Goal: Transaction & Acquisition: Purchase product/service

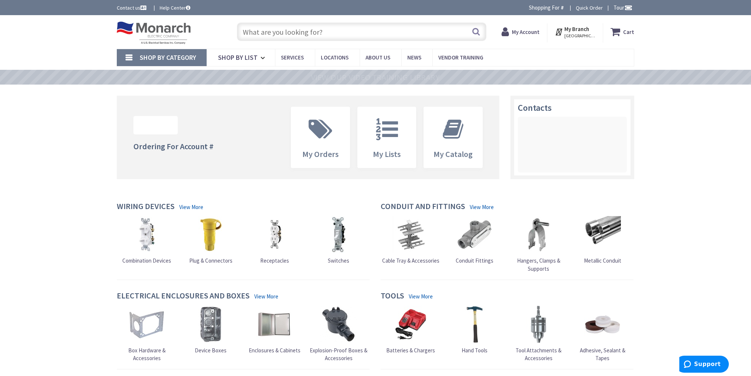
click at [344, 38] on input "text" at bounding box center [361, 32] width 249 height 18
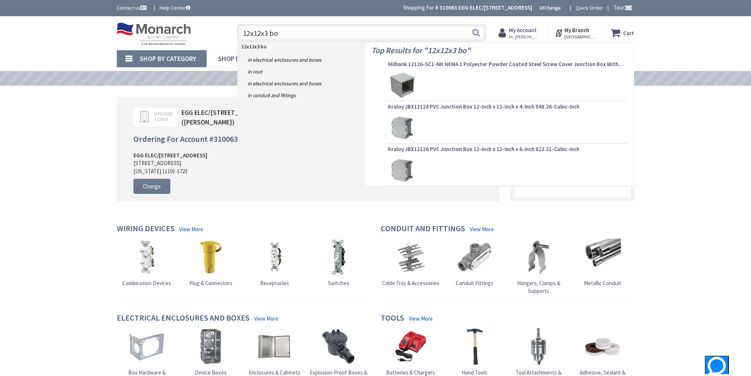
type input "12x12x3 box"
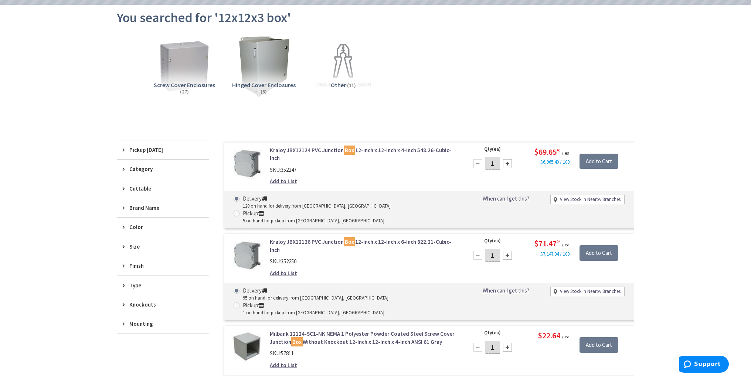
scroll to position [111, 0]
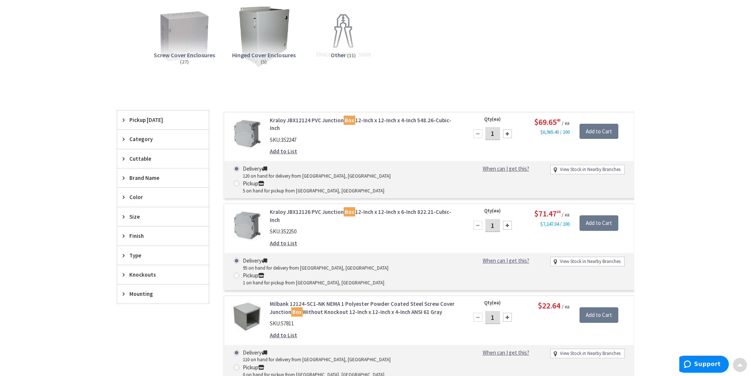
click at [697, 150] on div "Skip to Content Toggle Nav Search Cart My Cart Close" at bounding box center [375, 334] width 751 height 859
click at [699, 153] on div "Skip to Content Toggle Nav Search Cart My Cart Close" at bounding box center [375, 334] width 751 height 859
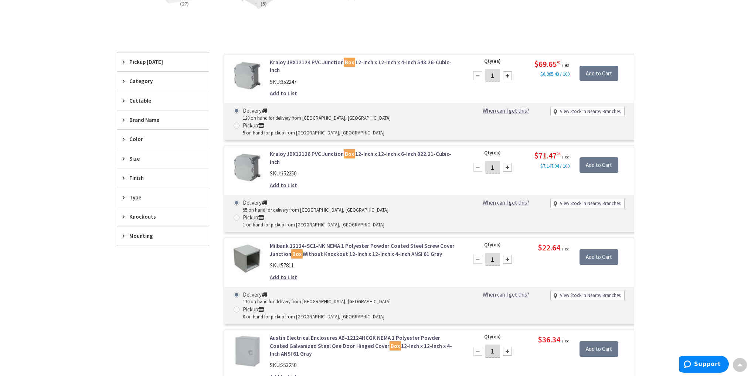
scroll to position [185, 0]
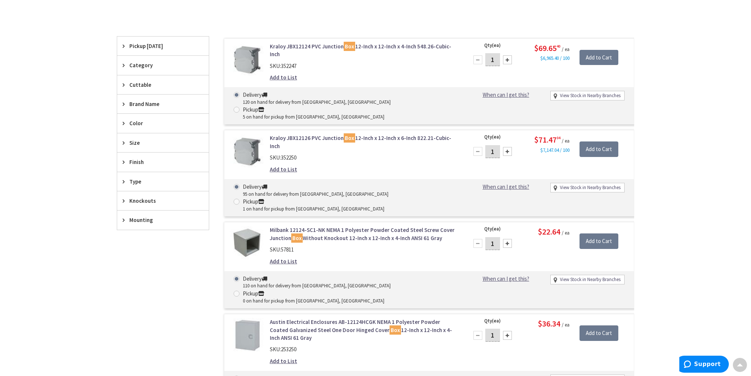
click at [700, 151] on div "Skip to Content Toggle Nav Search Cart My Cart Close" at bounding box center [375, 261] width 751 height 859
click at [715, 158] on div "Skip to Content Toggle Nav Search Cart My Cart Close" at bounding box center [375, 261] width 751 height 859
click at [714, 158] on div "Skip to Content Toggle Nav Search Cart My Cart Close" at bounding box center [375, 261] width 751 height 859
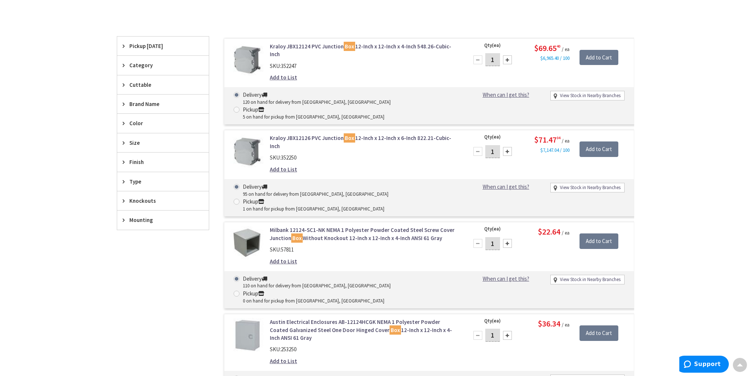
click at [714, 158] on div "Skip to Content Toggle Nav Search Cart My Cart Close" at bounding box center [375, 261] width 751 height 859
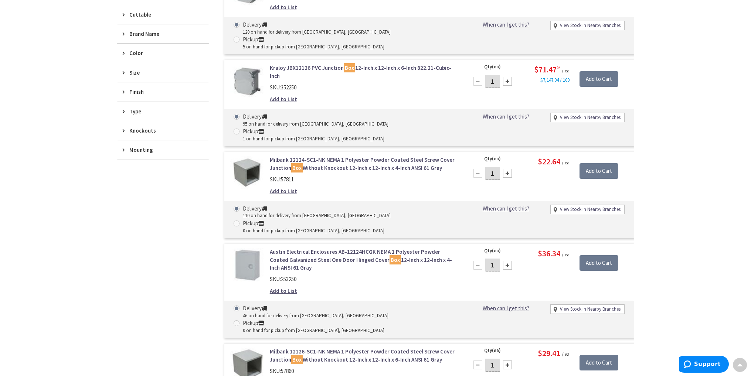
scroll to position [259, 0]
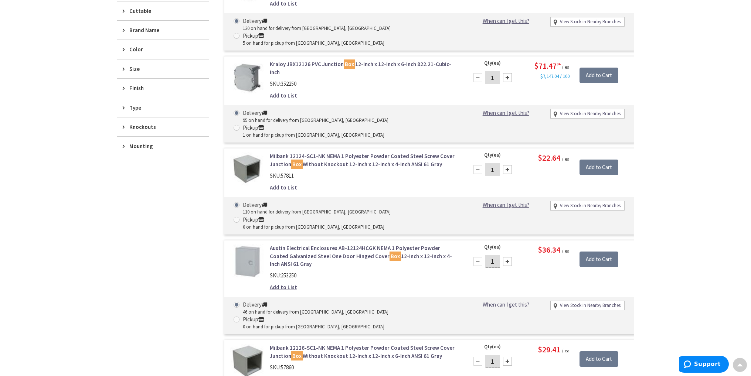
click at [711, 163] on div "Skip to Content Toggle Nav Search Cart My Cart Close" at bounding box center [375, 344] width 751 height 1172
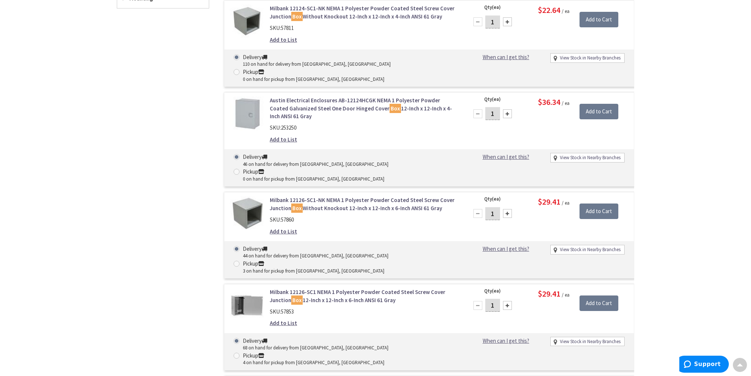
click at [709, 177] on div "Skip to Content Toggle Nav Search Cart My Cart Close" at bounding box center [375, 273] width 751 height 1326
click at [695, 174] on div "Skip to Content Toggle Nav Search Cart My Cart Close" at bounding box center [375, 273] width 751 height 1326
click at [695, 173] on div "Skip to Content Toggle Nav Search Cart My Cart Close" at bounding box center [375, 273] width 751 height 1326
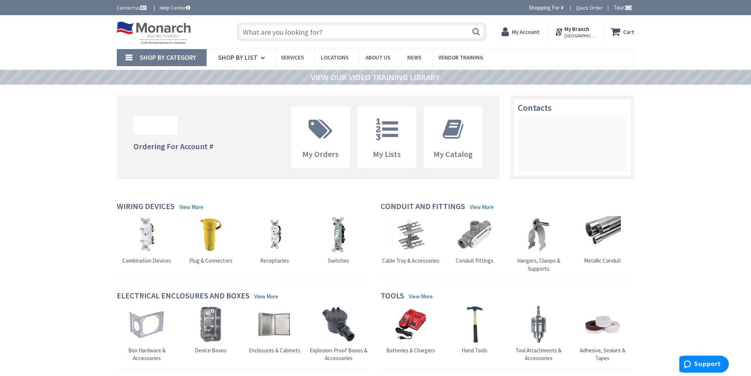
click at [401, 161] on span "My Lists" at bounding box center [387, 137] width 58 height 61
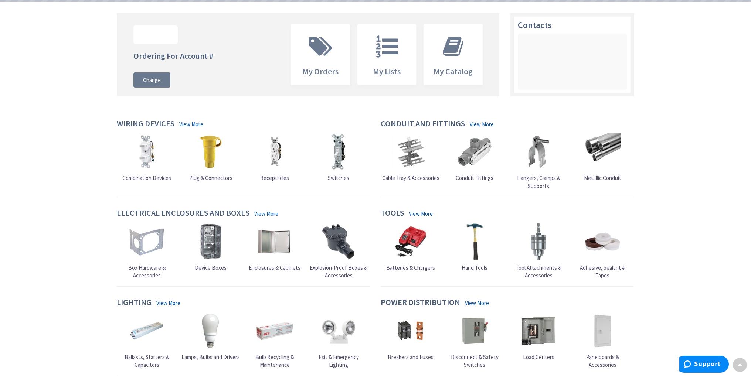
scroll to position [38, 0]
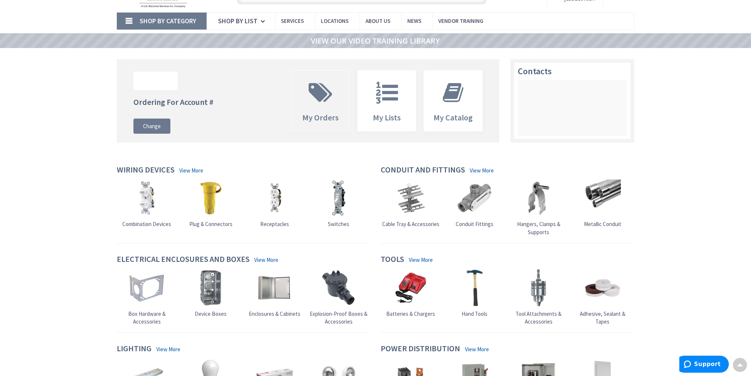
click at [331, 106] on span at bounding box center [320, 92] width 47 height 33
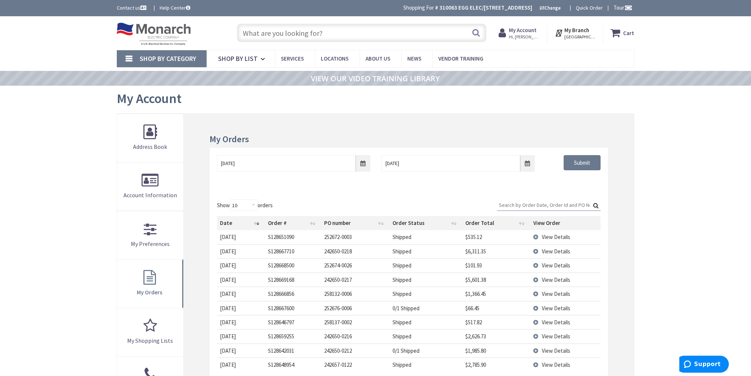
click at [74, 116] on div "Skip to Content Toggle Nav Search Cart My Cart Close" at bounding box center [375, 326] width 751 height 621
drag, startPoint x: 61, startPoint y: 103, endPoint x: 79, endPoint y: 75, distance: 33.1
click at [61, 102] on div "Skip to Content Toggle Nav Search Cart My Cart Close" at bounding box center [375, 326] width 751 height 621
click at [76, 129] on div "Skip to Content Toggle Nav Search Cart My Cart Close" at bounding box center [375, 326] width 751 height 621
click at [129, 92] on span "My Account" at bounding box center [149, 98] width 65 height 17
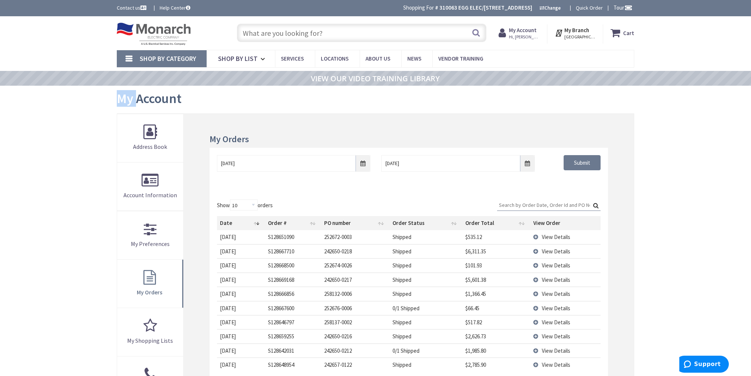
click at [129, 92] on span "My Account" at bounding box center [149, 98] width 65 height 17
click at [158, 96] on span "My Account" at bounding box center [149, 98] width 65 height 17
click at [18, 145] on div "Skip to Content Toggle Nav Search Cart My Cart Close" at bounding box center [375, 326] width 751 height 621
